Goal: Communication & Community: Share content

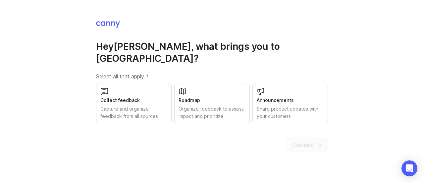
click at [123, 98] on div "Collect feedback Capture and organize feedback from all sources" at bounding box center [134, 103] width 76 height 41
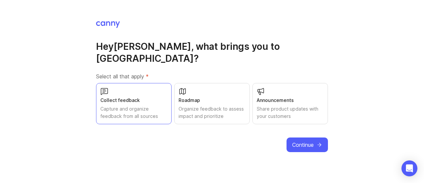
click at [314, 139] on button "Continue" at bounding box center [307, 144] width 41 height 15
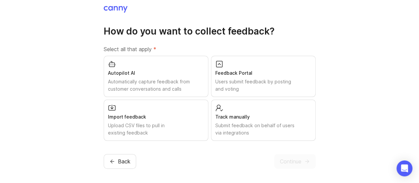
click at [252, 80] on div "Users submit feedback by posting and voting" at bounding box center [263, 85] width 96 height 15
click at [304, 158] on icon "submit" at bounding box center [307, 161] width 6 height 6
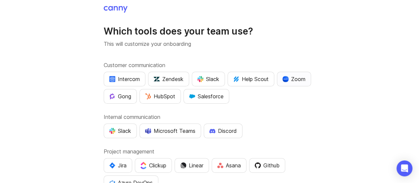
click at [300, 83] on button "Zoom" at bounding box center [294, 79] width 34 height 15
click at [157, 134] on button "Microsoft Teams" at bounding box center [170, 130] width 62 height 15
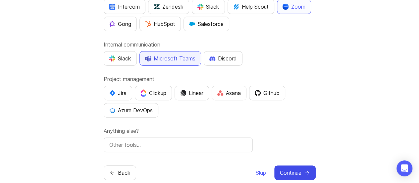
scroll to position [83, 0]
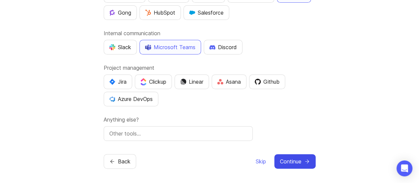
click at [209, 129] on input "text" at bounding box center [178, 133] width 138 height 8
type input "outlook"
click at [261, 158] on span "Skip" at bounding box center [261, 161] width 10 height 8
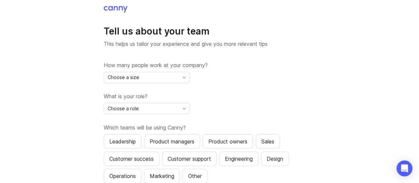
click at [171, 73] on div "Choose a size" at bounding box center [141, 77] width 75 height 11
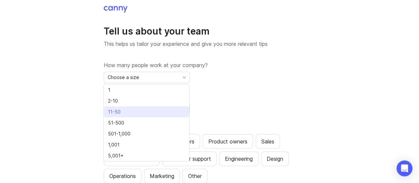
click at [134, 110] on li "11-50" at bounding box center [146, 111] width 85 height 11
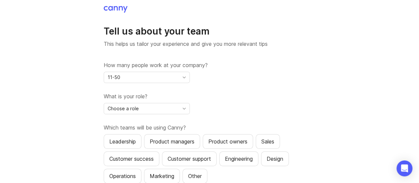
click at [155, 110] on div "Choose a role" at bounding box center [141, 108] width 75 height 11
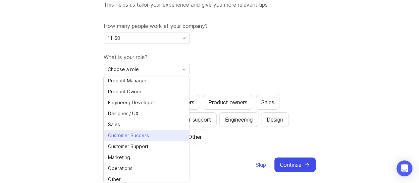
scroll to position [42, 0]
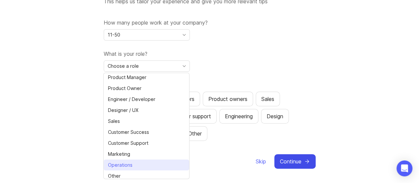
click at [131, 161] on span "Operations" at bounding box center [120, 164] width 25 height 7
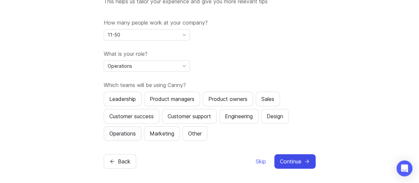
click at [121, 133] on div "Operations" at bounding box center [122, 133] width 27 height 8
click at [259, 161] on span "Skip" at bounding box center [261, 161] width 10 height 8
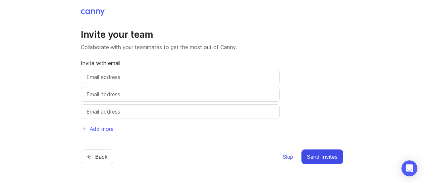
click at [291, 157] on span "Skip" at bounding box center [288, 156] width 10 height 8
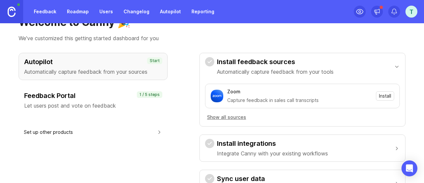
scroll to position [33, 0]
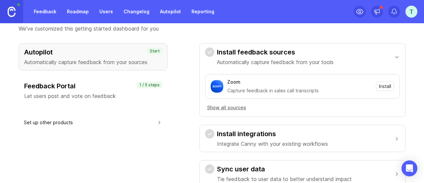
click at [75, 99] on p "Let users post and vote on feedback" at bounding box center [93, 96] width 138 height 8
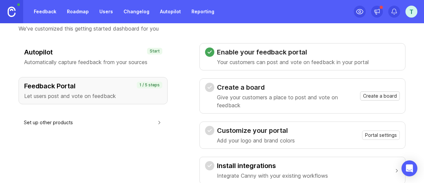
click at [384, 96] on span "Create a board" at bounding box center [380, 95] width 34 height 7
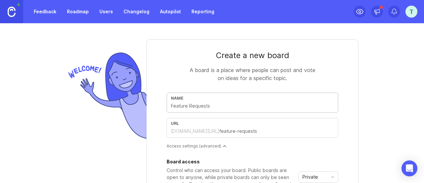
click at [214, 103] on input "text" at bounding box center [252, 105] width 163 height 7
type input "P"
type input "p"
type input "PP"
type input "pp"
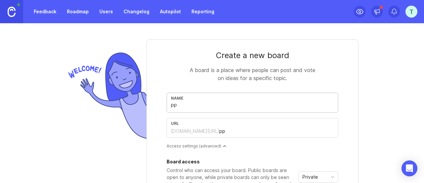
type input "PPT"
type input "ppt"
type input "PPT A"
type input "ppt-a"
type input "PPT Au"
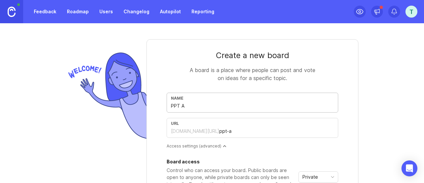
type input "ppt-au"
type input "PPT Aut"
type input "ppt-aut"
type input "PPT Auto"
type input "ppt-auto"
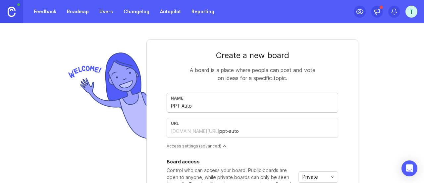
type input "PPT Autom"
type input "ppt-autom"
type input "PPT Automa"
type input "ppt-automa"
type input "PPT Automat"
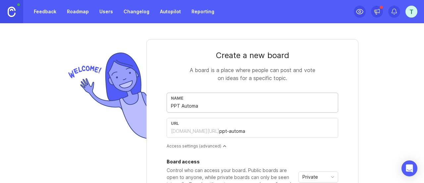
type input "ppt-automat"
type input "PPT Automati"
type input "ppt-automati"
type input "PPT Automatio"
type input "ppt-automatio"
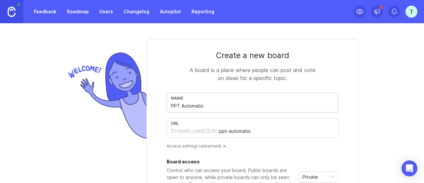
type input "PPT Automation"
type input "ppt-automation"
type input "PPT Automation I"
type input "ppt-automation-i"
type input "PPT Automation"
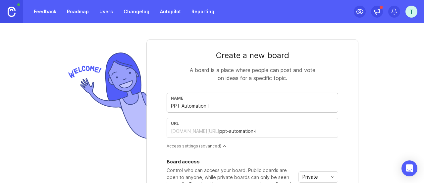
type input "ppt-automation"
type input "PPT Automatio"
type input "ppt-automatio"
type input "PPT Automati"
type input "ppt-automati"
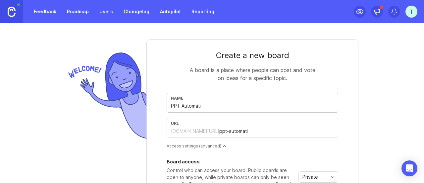
type input "PPT Automat"
type input "ppt-automat"
type input "PPT Automa"
type input "ppt-automa"
type input "PPT Autom"
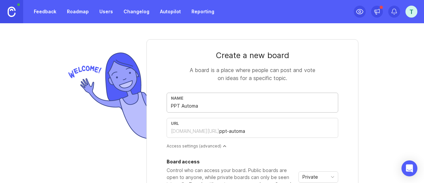
type input "ppt-autom"
type input "PPT Auto"
type input "ppt-auto"
type input "PPT Aut"
type input "ppt-aut"
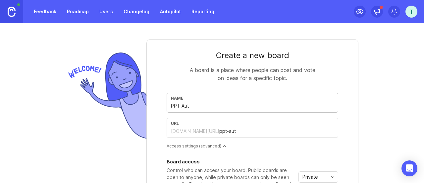
type input "PPT Au"
type input "ppt-au"
type input "PPT A"
type input "ppt-a"
type input "PPT"
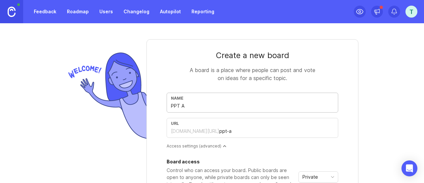
type input "ppt"
type input "PP"
type input "pp"
type input "P"
type input "p"
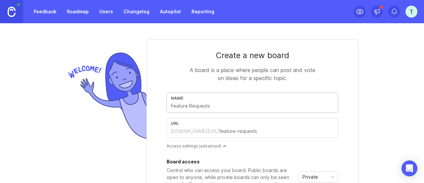
type input "P"
type input "p"
type input "PP"
type input "pp"
type input "P"
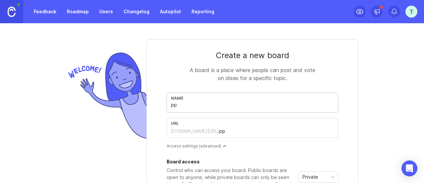
type input "p"
type input "A"
type input "a"
type input "Au"
type input "au"
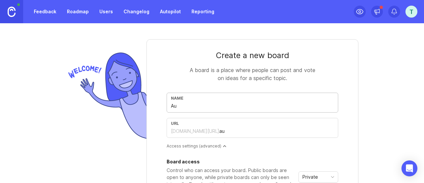
type input "Aut"
type input "aut"
type input "Auto"
type input "auto"
type input "Autom"
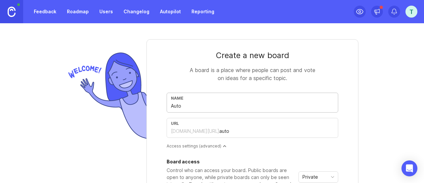
type input "autom"
type input "Automa"
type input "automa"
type input "Automat"
type input "automat"
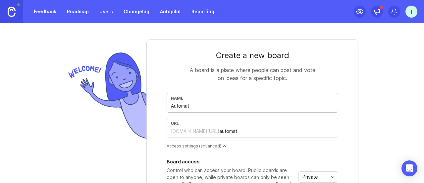
type input "Automati"
type input "automati"
type input "Automatio"
type input "automatio"
type input "Automation"
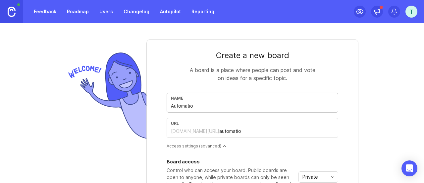
type input "automation"
type input "Automatio"
type input "automatio"
type input "Automat"
type input "automat"
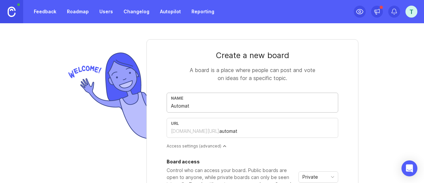
type input "Automa"
type input "automa"
type input "Autom"
type input "autom"
type input "Auto"
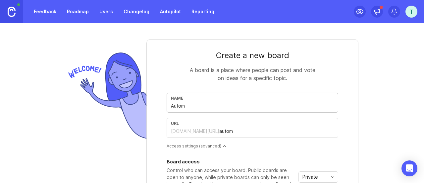
type input "auto"
type input "Aut"
type input "aut"
type input "Au"
type input "au"
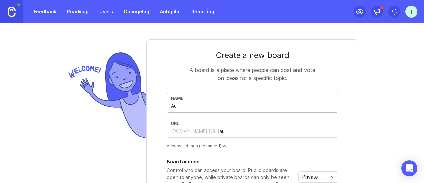
type input "A"
type input "a"
type input "A"
type input "a"
type input "AI"
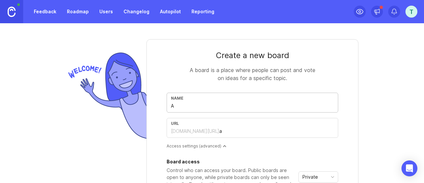
type input "ai"
type input "AI T"
type input "ai-t"
type input "AI To"
type input "ai-to"
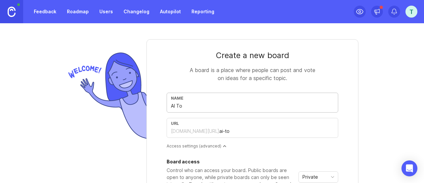
type input "AI Too"
type input "ai-too"
type input "AI Tool"
type input "ai-tool"
type input "AI Toolb"
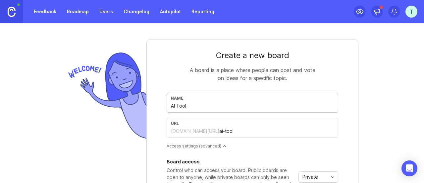
type input "ai-toolb"
type input "AI Toolbo"
type input "ai-toolbo"
type input "AI Toolbox"
type input "ai-toolbox"
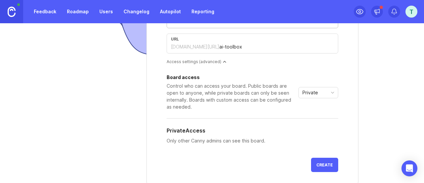
scroll to position [99, 0]
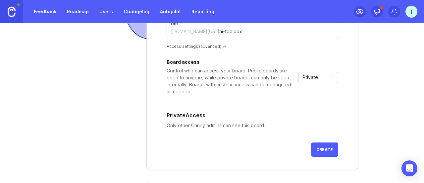
type input "AI Toolbox"
click at [321, 150] on span "Create" at bounding box center [324, 149] width 17 height 5
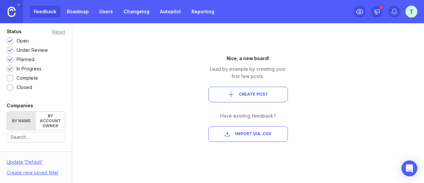
scroll to position [99, 0]
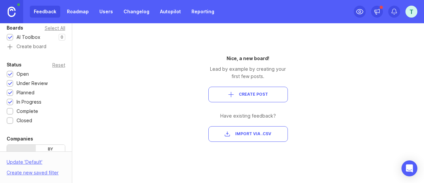
click at [255, 94] on span "Create Post" at bounding box center [253, 94] width 29 height 6
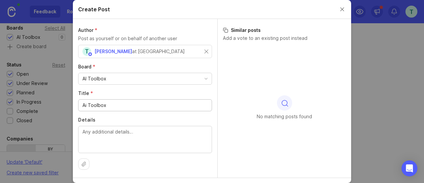
type input "Ai Toolbox"
click at [167, 126] on div at bounding box center [145, 139] width 134 height 27
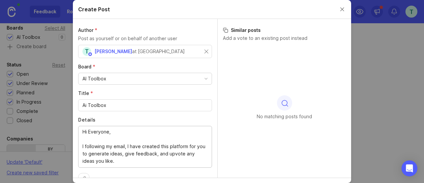
click at [83, 145] on textarea "Hi Everyone, I following my email, I have created this platform for you to gene…" at bounding box center [145, 146] width 125 height 36
click at [127, 160] on textarea "Hi Everyone, Following my email, I have created this platform for you to genera…" at bounding box center [145, 146] width 125 height 36
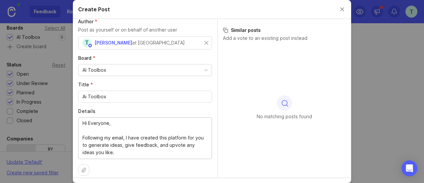
scroll to position [13, 0]
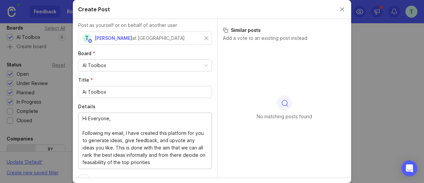
drag, startPoint x: 100, startPoint y: 165, endPoint x: 92, endPoint y: 161, distance: 9.0
click at [166, 163] on textarea "Hi Everyone, Following my email, I have created this platform for you to genera…" at bounding box center [145, 140] width 125 height 51
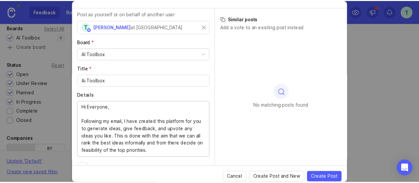
scroll to position [16, 0]
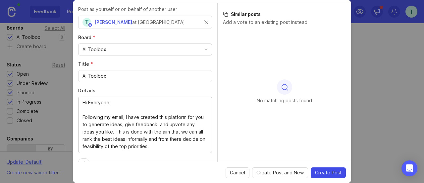
type textarea "Hi Everyone, Following my email, I have created this platform for you to genera…"
click at [321, 171] on span "Create Post" at bounding box center [328, 172] width 27 height 7
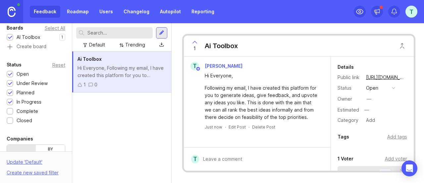
click at [238, 46] on div "1 Ai Toolbox" at bounding box center [212, 45] width 57 height 21
drag, startPoint x: 217, startPoint y: 43, endPoint x: 144, endPoint y: 69, distance: 77.5
click at [144, 69] on div "Hi Everyone, Following my email, I have created this platform for you to genera…" at bounding box center [122, 71] width 88 height 15
click at [158, 32] on div at bounding box center [161, 32] width 11 height 11
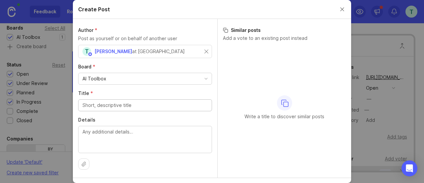
click at [343, 8] on div "Create Post" at bounding box center [212, 9] width 278 height 19
click at [339, 10] on button "Close create post modal" at bounding box center [342, 9] width 7 height 7
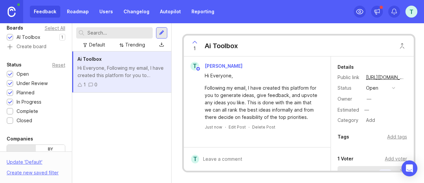
click at [212, 47] on div "Ai Toolbox" at bounding box center [221, 45] width 33 height 9
click at [362, 10] on icon at bounding box center [360, 11] width 7 height 5
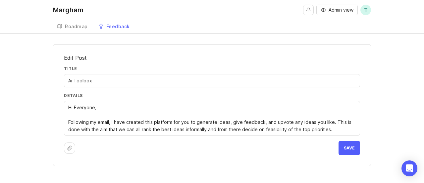
click at [105, 85] on div "Ai Toolbox" at bounding box center [212, 80] width 296 height 13
type input "Ai Toolbox - Introduction"
click at [353, 150] on button "Save" at bounding box center [350, 147] width 22 height 14
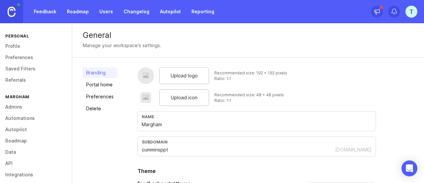
click at [83, 12] on link "Roadmap" at bounding box center [78, 12] width 30 height 12
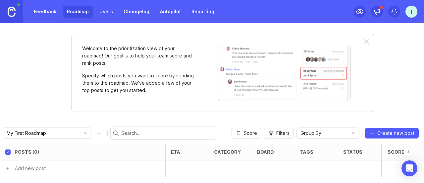
click at [46, 12] on link "Feedback" at bounding box center [45, 12] width 30 height 12
